Goal: Transaction & Acquisition: Book appointment/travel/reservation

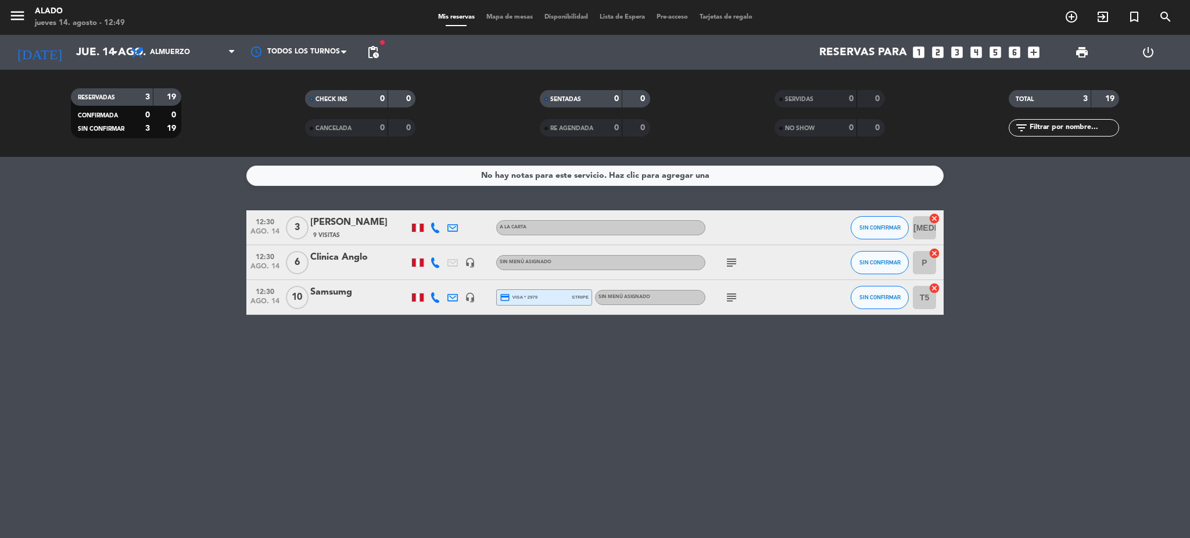
click at [935, 51] on icon "looks_two" at bounding box center [938, 52] width 15 height 15
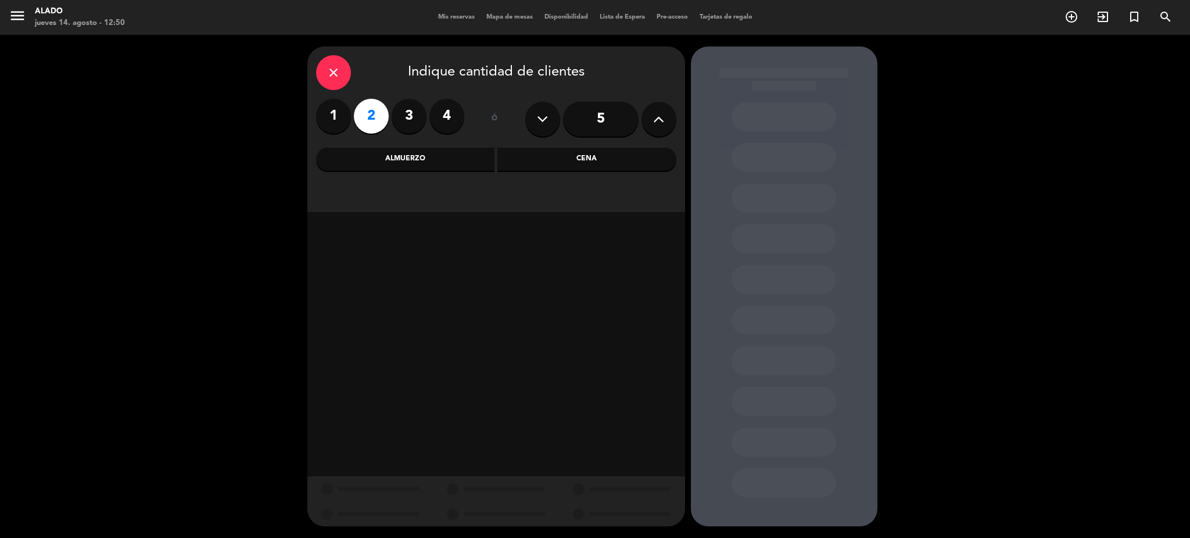
click at [467, 161] on div "Almuerzo" at bounding box center [405, 159] width 179 height 23
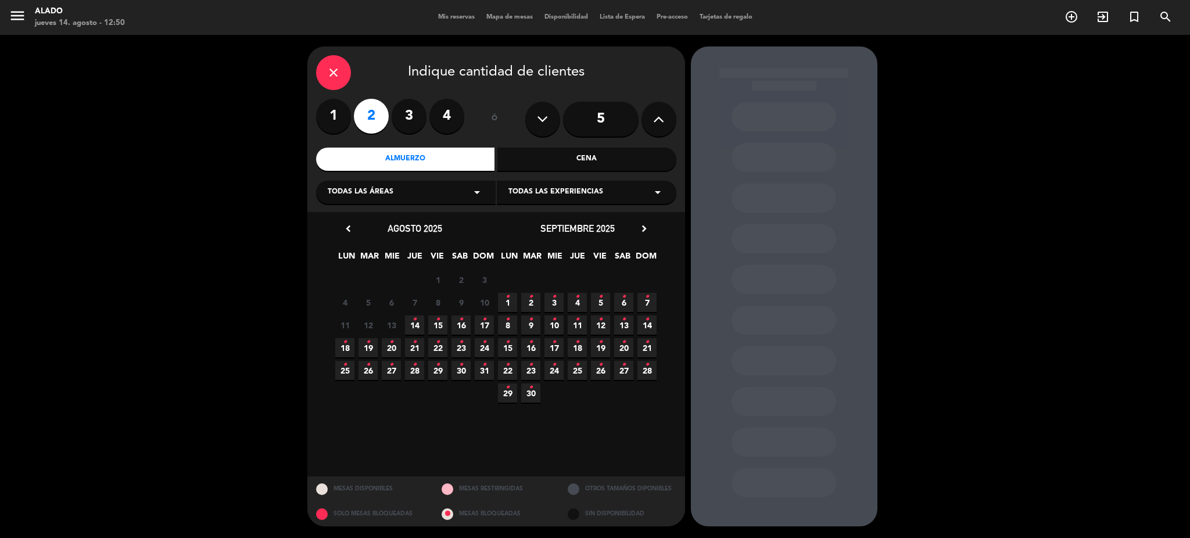
click at [419, 321] on span "14 •" at bounding box center [414, 325] width 19 height 19
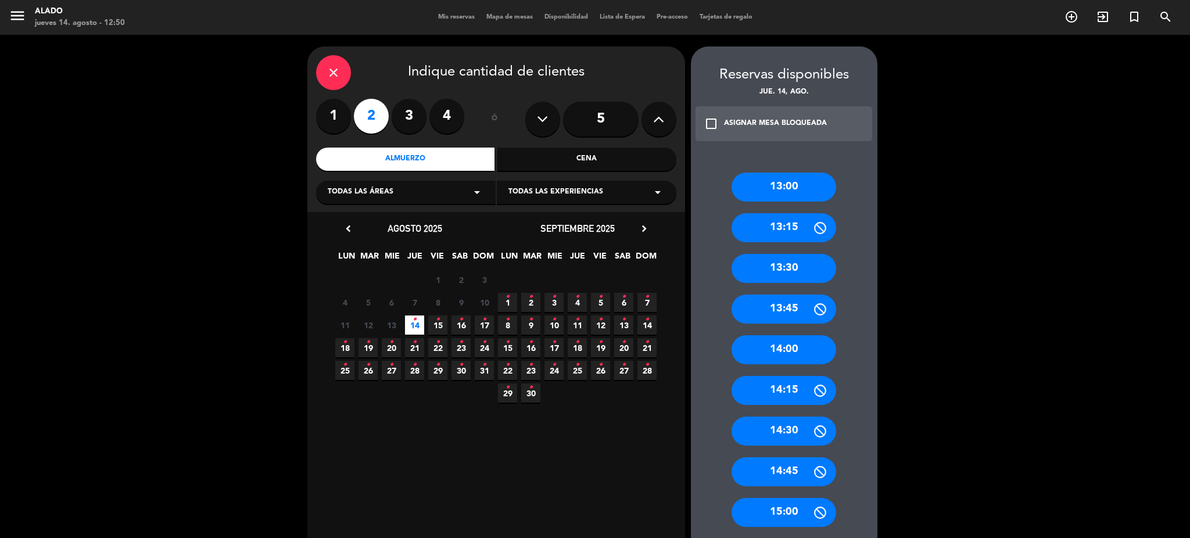
click at [792, 273] on div "13:30" at bounding box center [784, 268] width 105 height 29
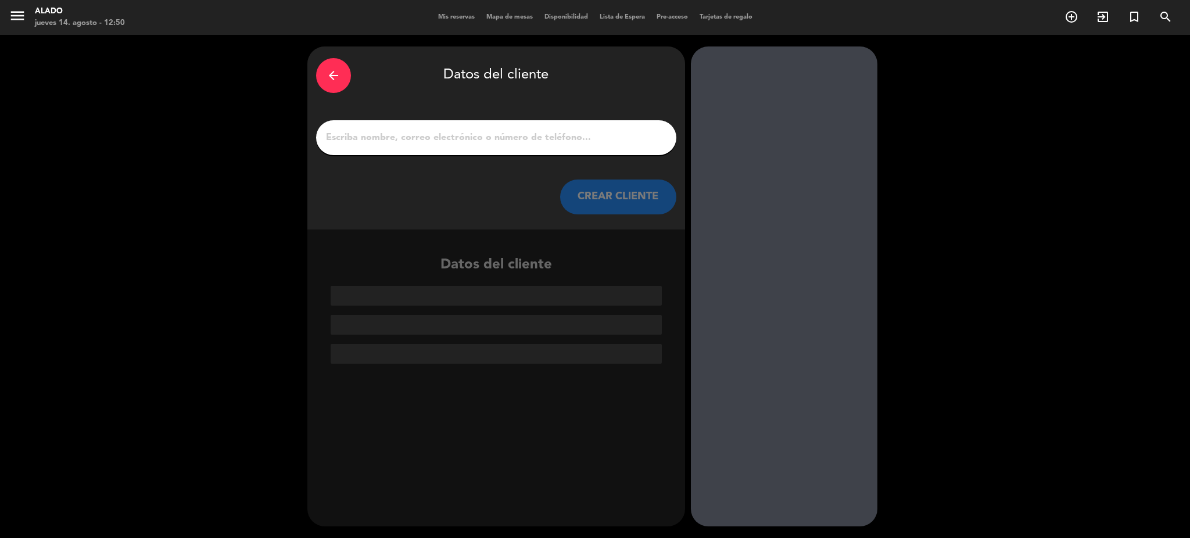
click at [607, 142] on input "1" at bounding box center [496, 138] width 343 height 16
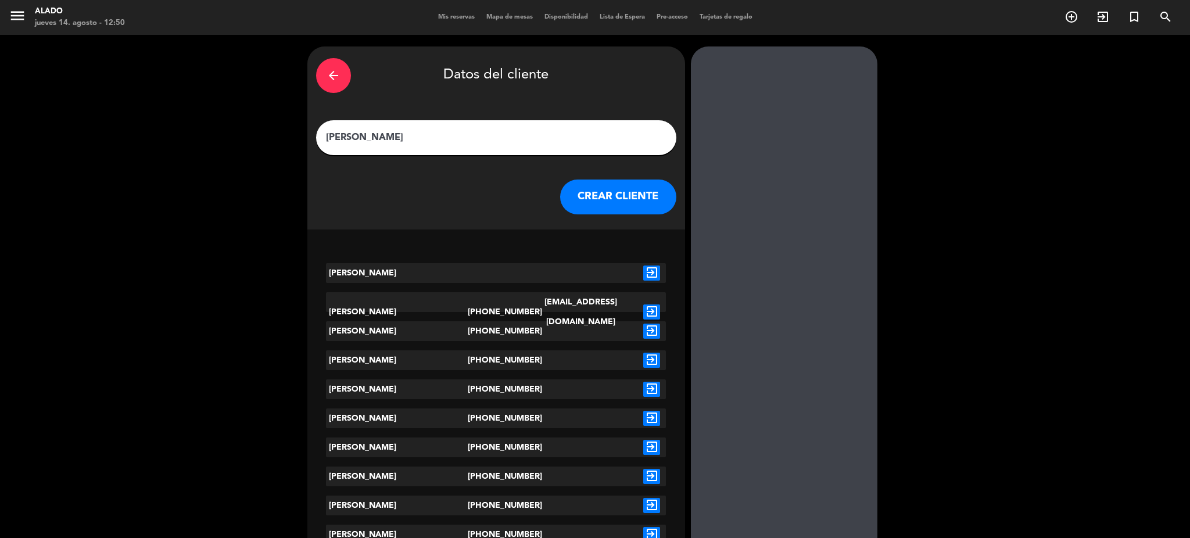
type input "[PERSON_NAME]"
click at [652, 332] on icon "exit_to_app" at bounding box center [651, 331] width 17 height 15
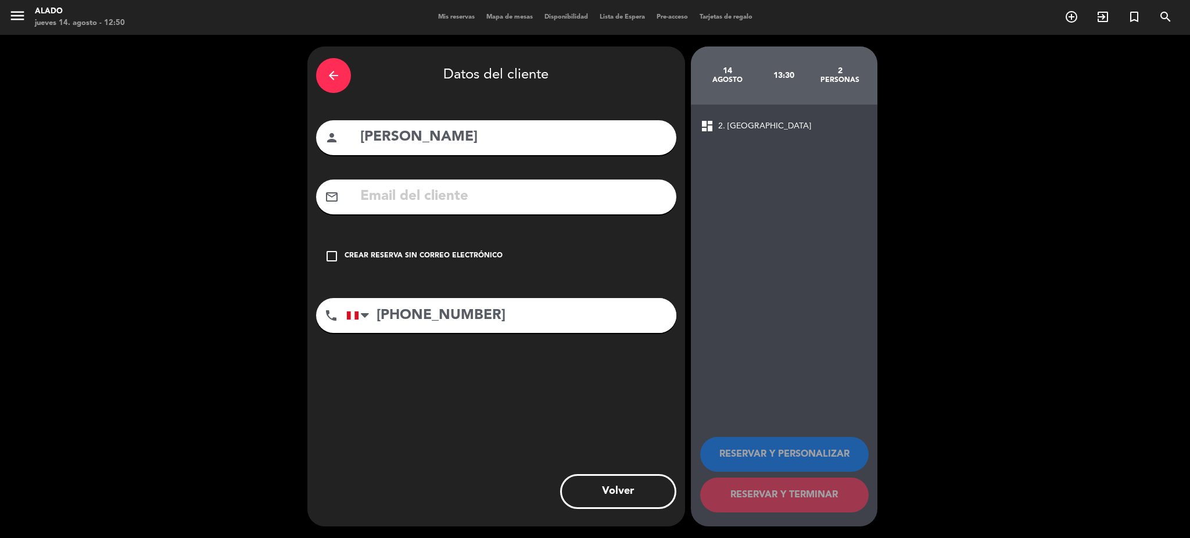
click at [331, 252] on icon "check_box_outline_blank" at bounding box center [332, 256] width 14 height 14
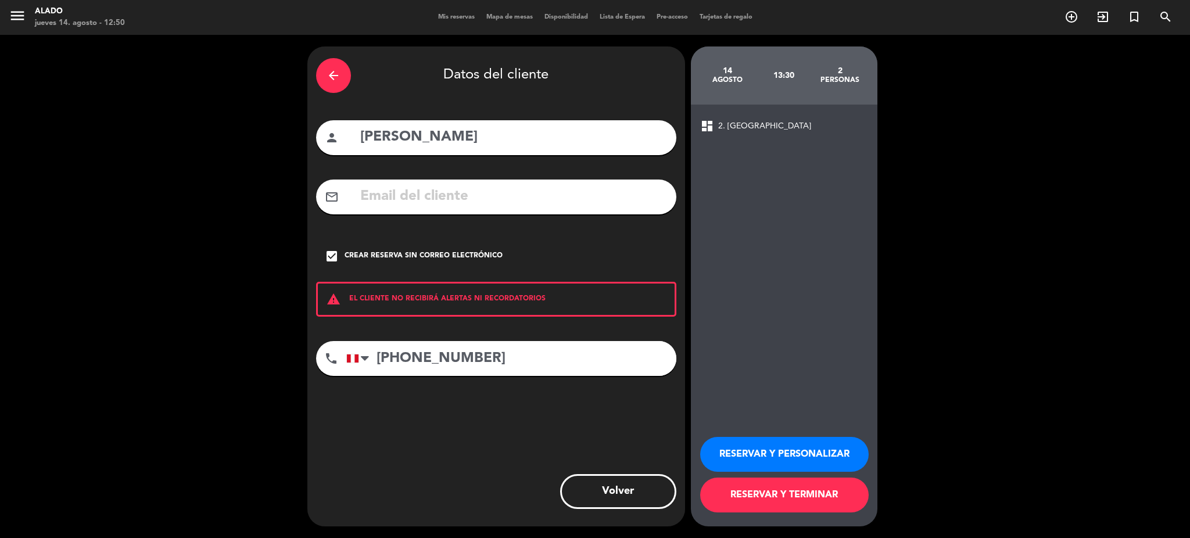
click at [788, 491] on button "RESERVAR Y TERMINAR" at bounding box center [784, 495] width 169 height 35
